Goal: Check status: Check status

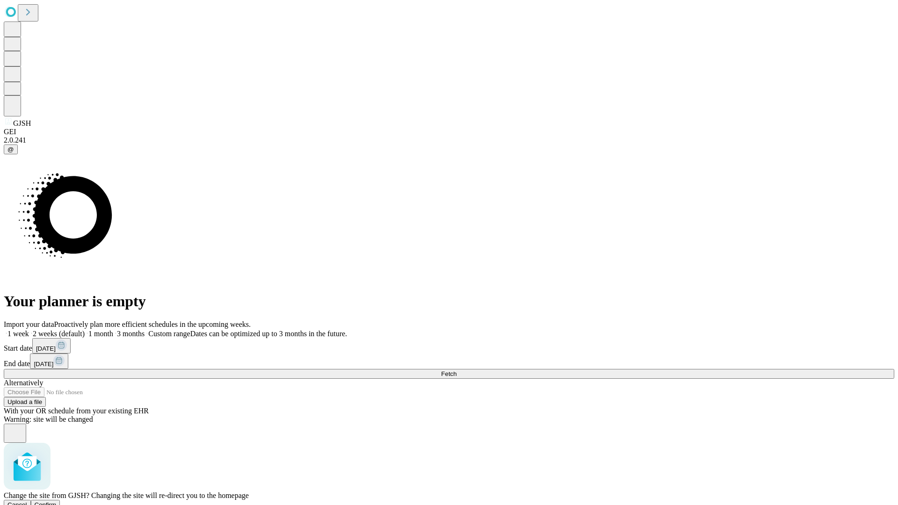
click at [57, 501] on span "Confirm" at bounding box center [46, 504] width 22 height 7
click at [29, 330] on label "1 week" at bounding box center [16, 334] width 25 height 8
click at [456, 370] on span "Fetch" at bounding box center [448, 373] width 15 height 7
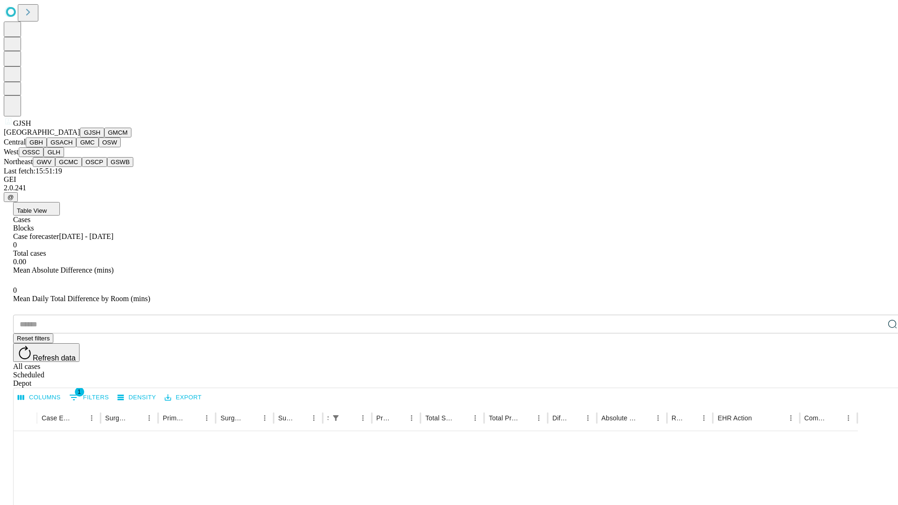
click at [104, 138] on button "GMCM" at bounding box center [117, 133] width 27 height 10
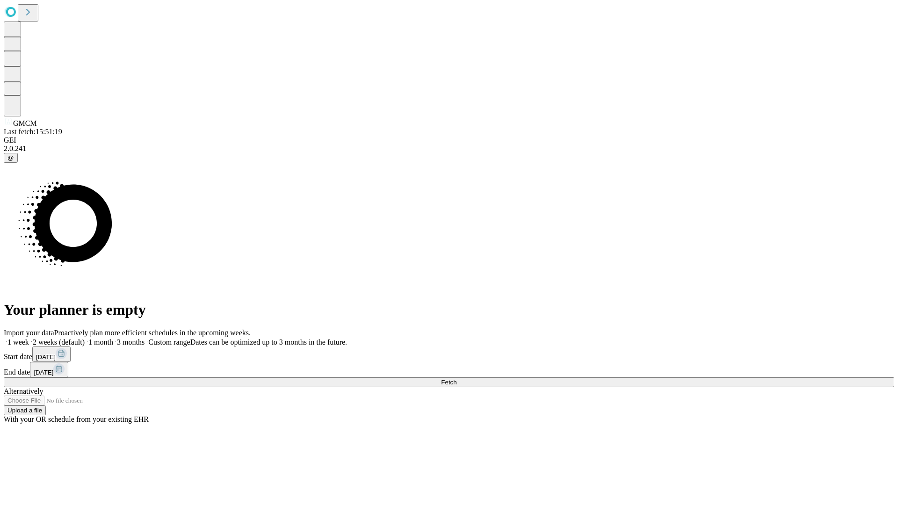
click at [456, 379] on span "Fetch" at bounding box center [448, 382] width 15 height 7
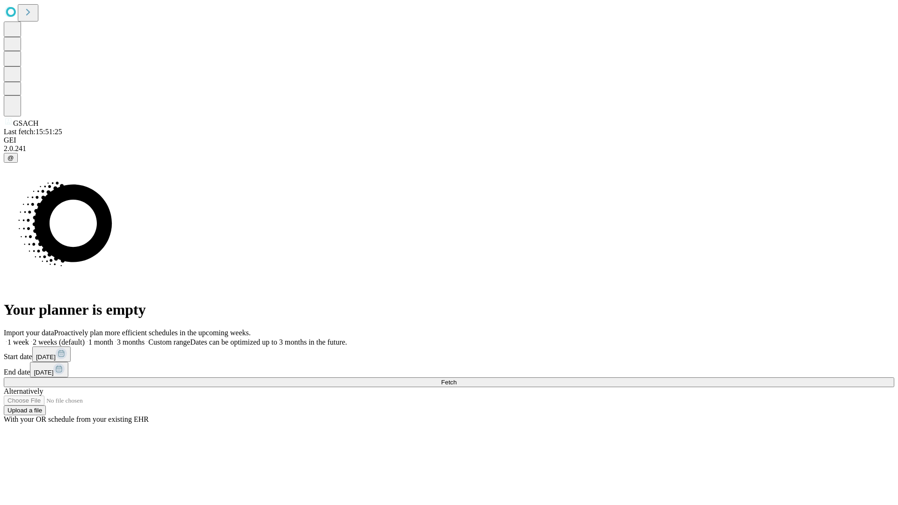
click at [29, 338] on label "1 week" at bounding box center [16, 342] width 25 height 8
click at [456, 379] on span "Fetch" at bounding box center [448, 382] width 15 height 7
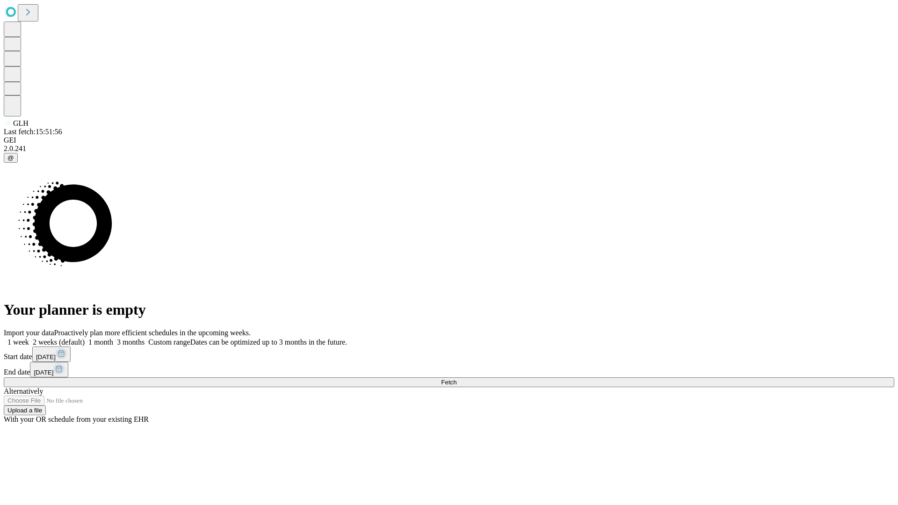
click at [456, 379] on span "Fetch" at bounding box center [448, 382] width 15 height 7
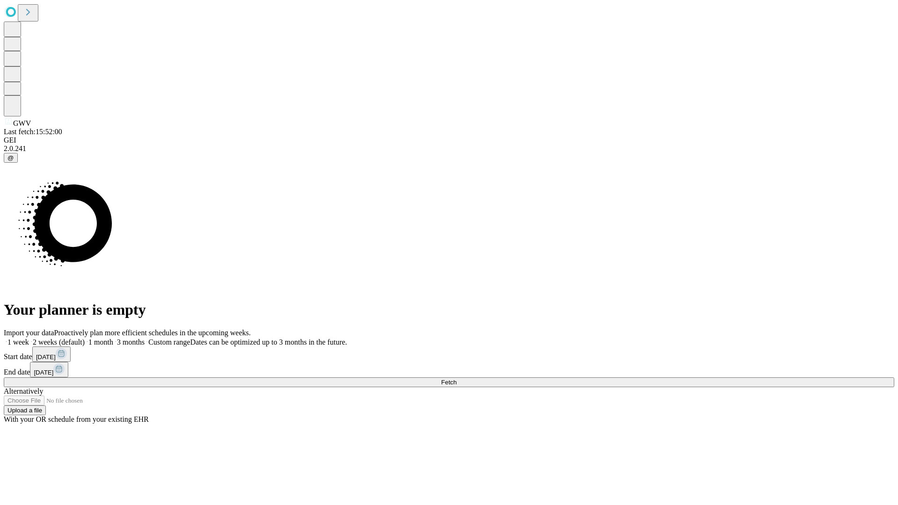
click at [29, 338] on label "1 week" at bounding box center [16, 342] width 25 height 8
click at [456, 379] on span "Fetch" at bounding box center [448, 382] width 15 height 7
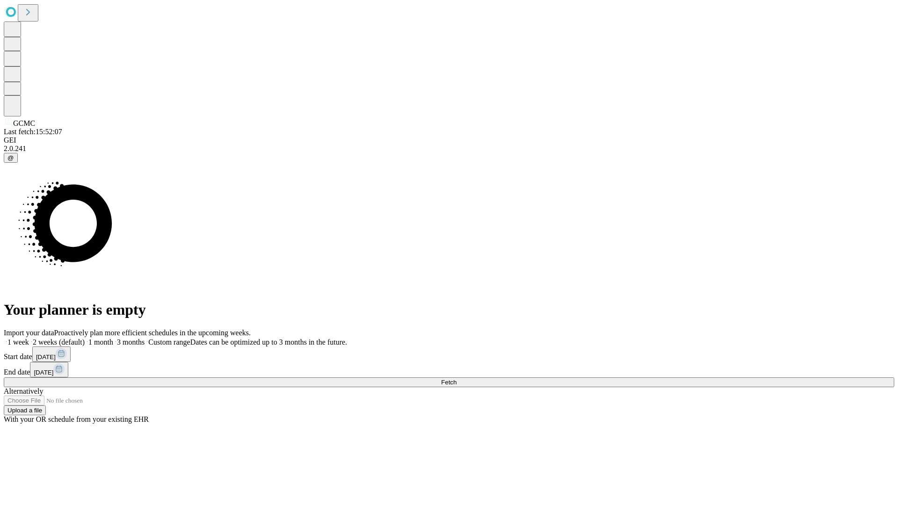
click at [29, 338] on label "1 week" at bounding box center [16, 342] width 25 height 8
click at [456, 379] on span "Fetch" at bounding box center [448, 382] width 15 height 7
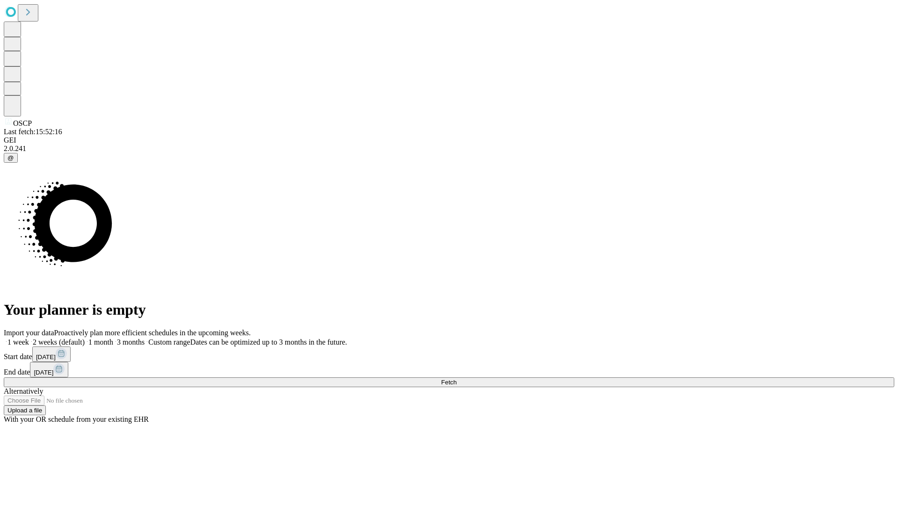
click at [29, 338] on label "1 week" at bounding box center [16, 342] width 25 height 8
click at [456, 379] on span "Fetch" at bounding box center [448, 382] width 15 height 7
